Goal: Transaction & Acquisition: Obtain resource

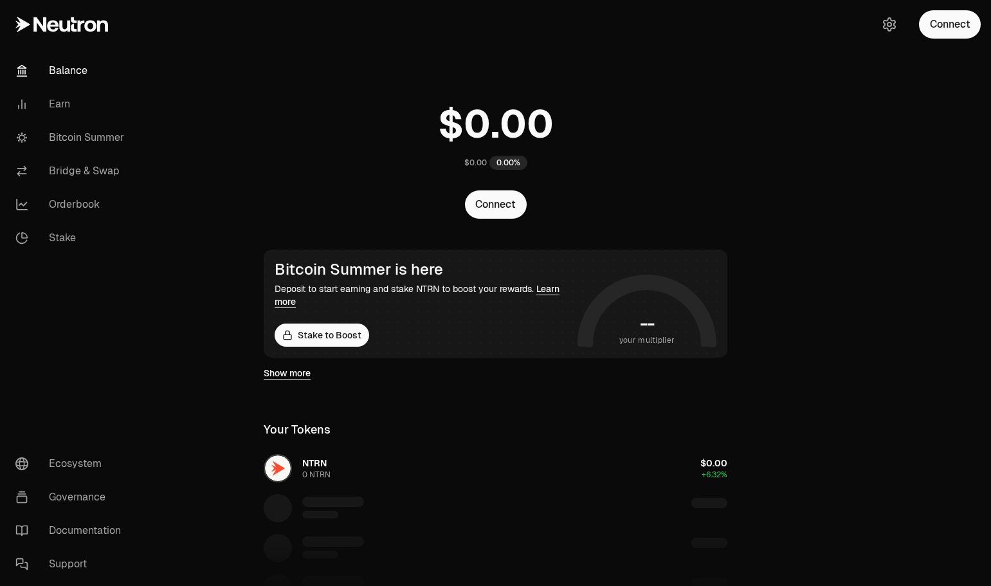
click at [69, 76] on link "Balance" at bounding box center [72, 70] width 134 height 33
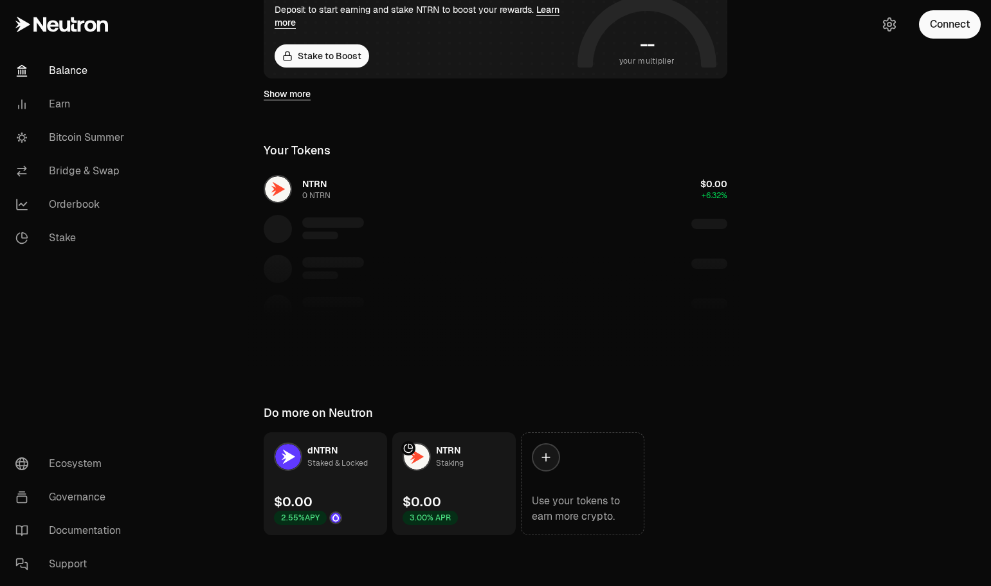
scroll to position [280, 0]
click at [79, 106] on link "Earn" at bounding box center [72, 103] width 134 height 33
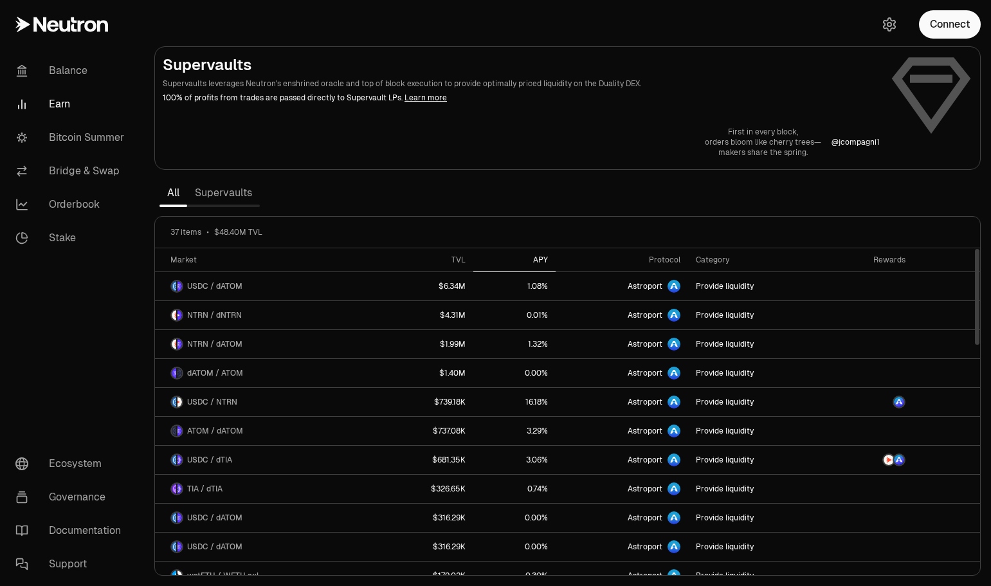
click at [538, 261] on div "APY" at bounding box center [514, 260] width 67 height 10
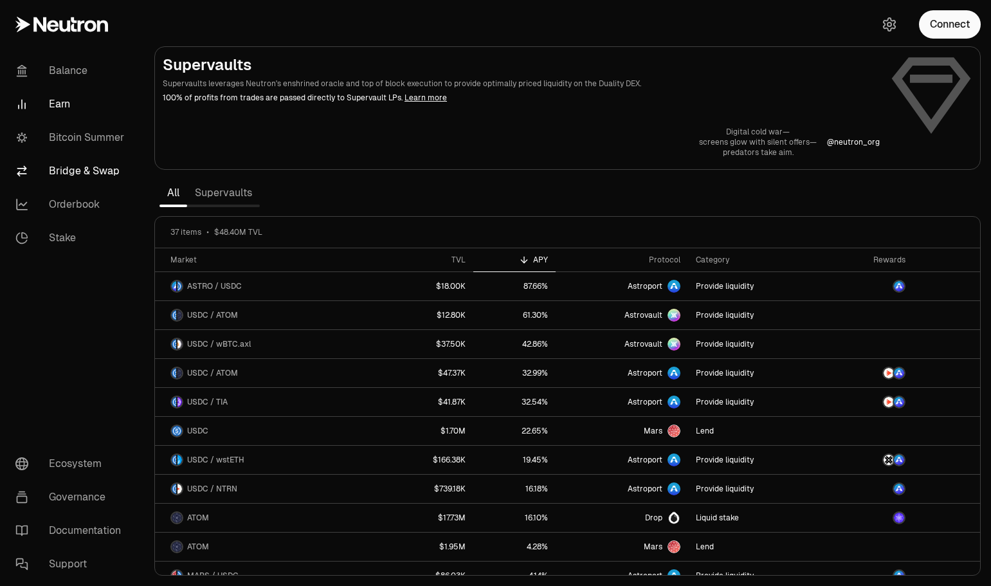
click at [82, 163] on link "Bridge & Swap" at bounding box center [72, 170] width 134 height 33
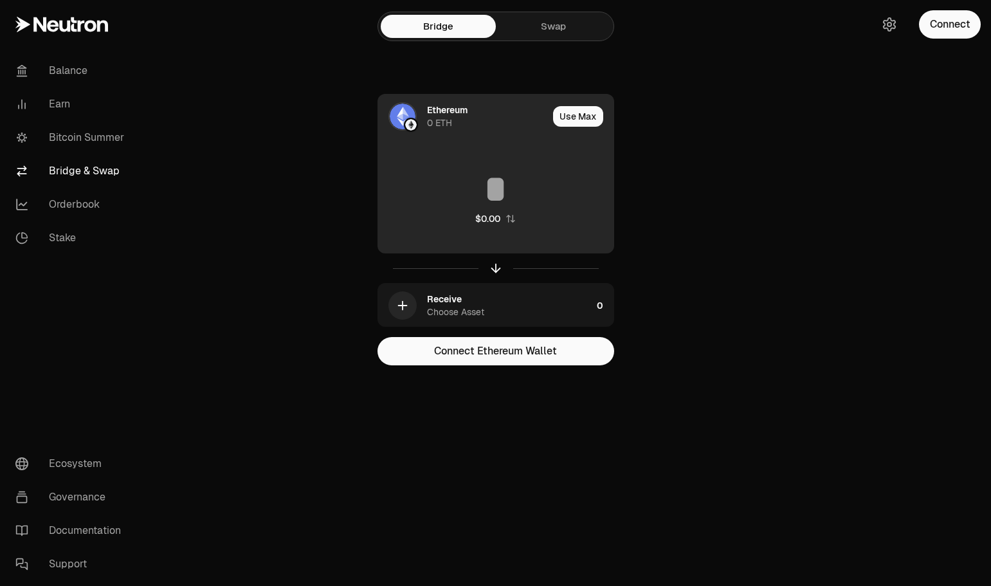
click at [437, 114] on div "Ethereum" at bounding box center [447, 110] width 41 height 13
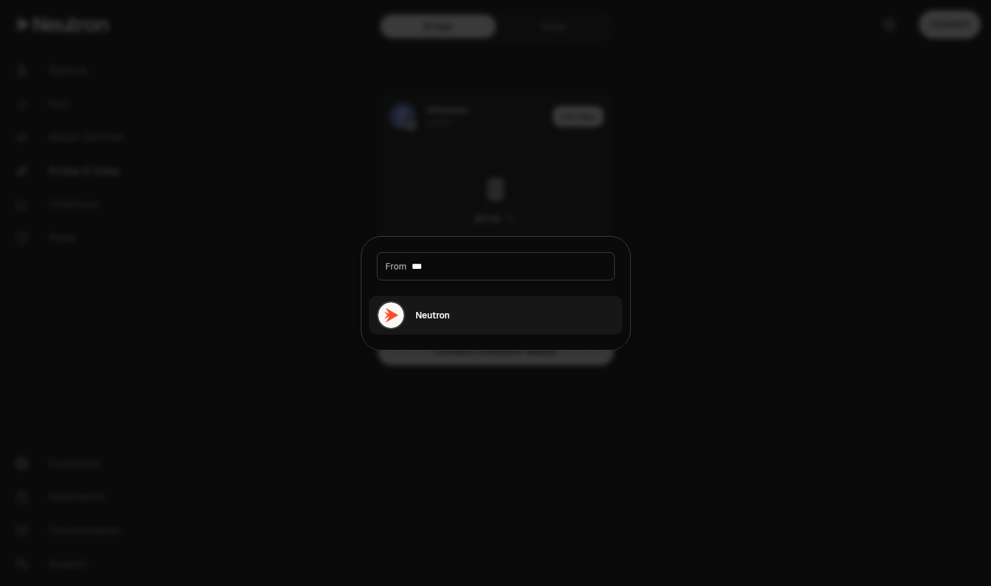
type input "***"
click at [458, 318] on button "Neutron" at bounding box center [495, 315] width 253 height 39
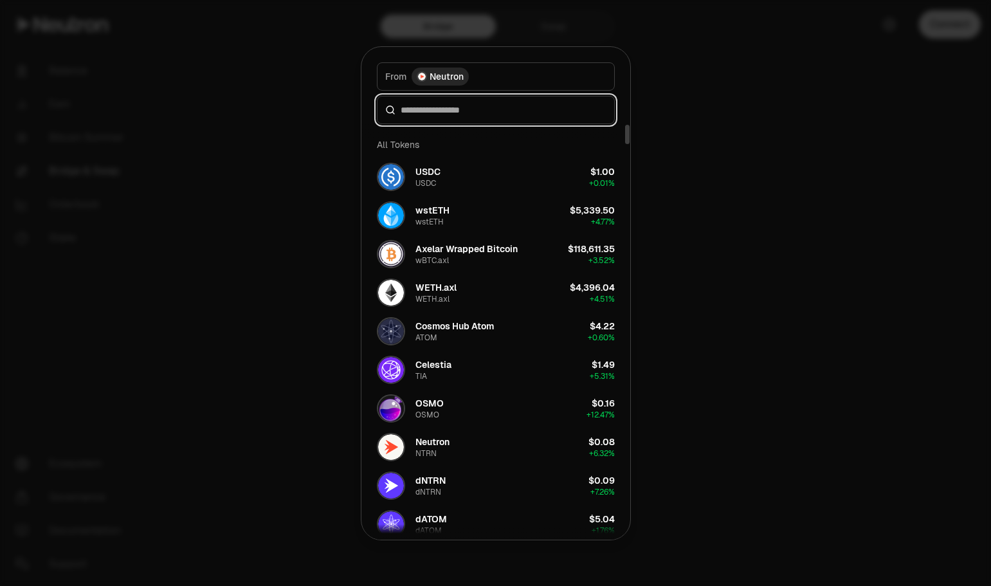
click at [459, 111] on input at bounding box center [504, 110] width 206 height 13
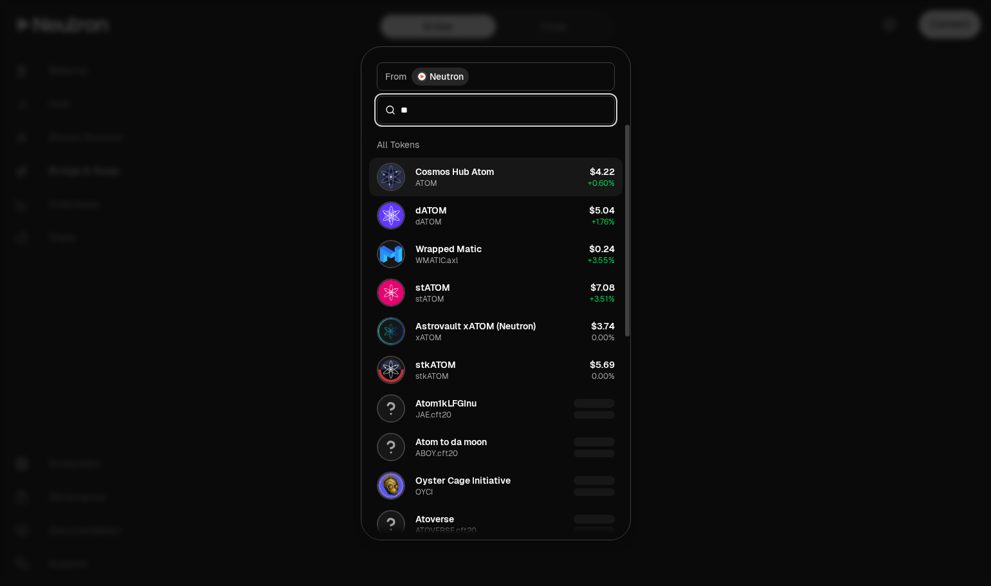
type input "**"
click at [464, 179] on div "Cosmos Hub Atom ATOM" at bounding box center [454, 176] width 78 height 23
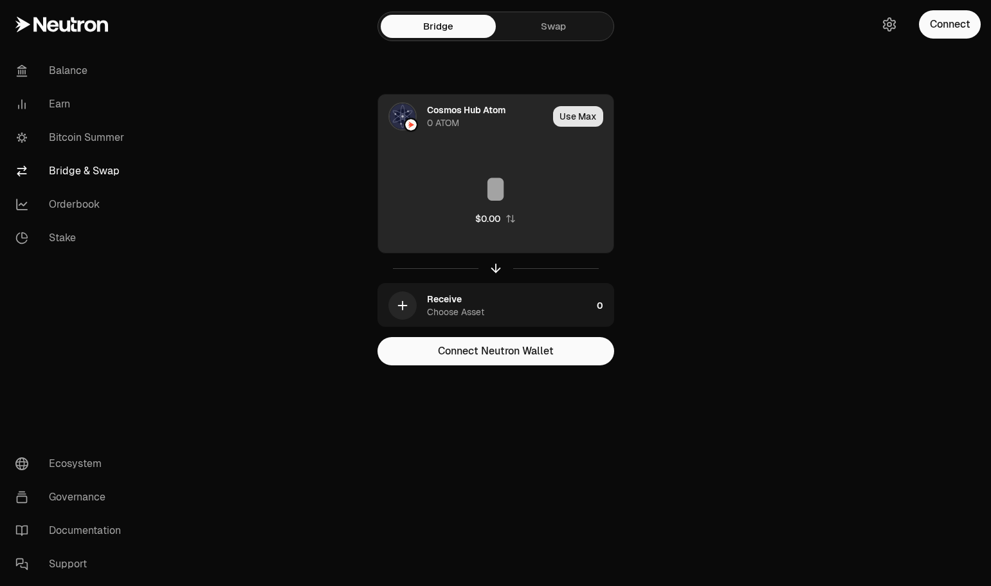
click at [582, 114] on button "Use Max" at bounding box center [578, 116] width 50 height 21
type input "*"
